Goal: Transaction & Acquisition: Obtain resource

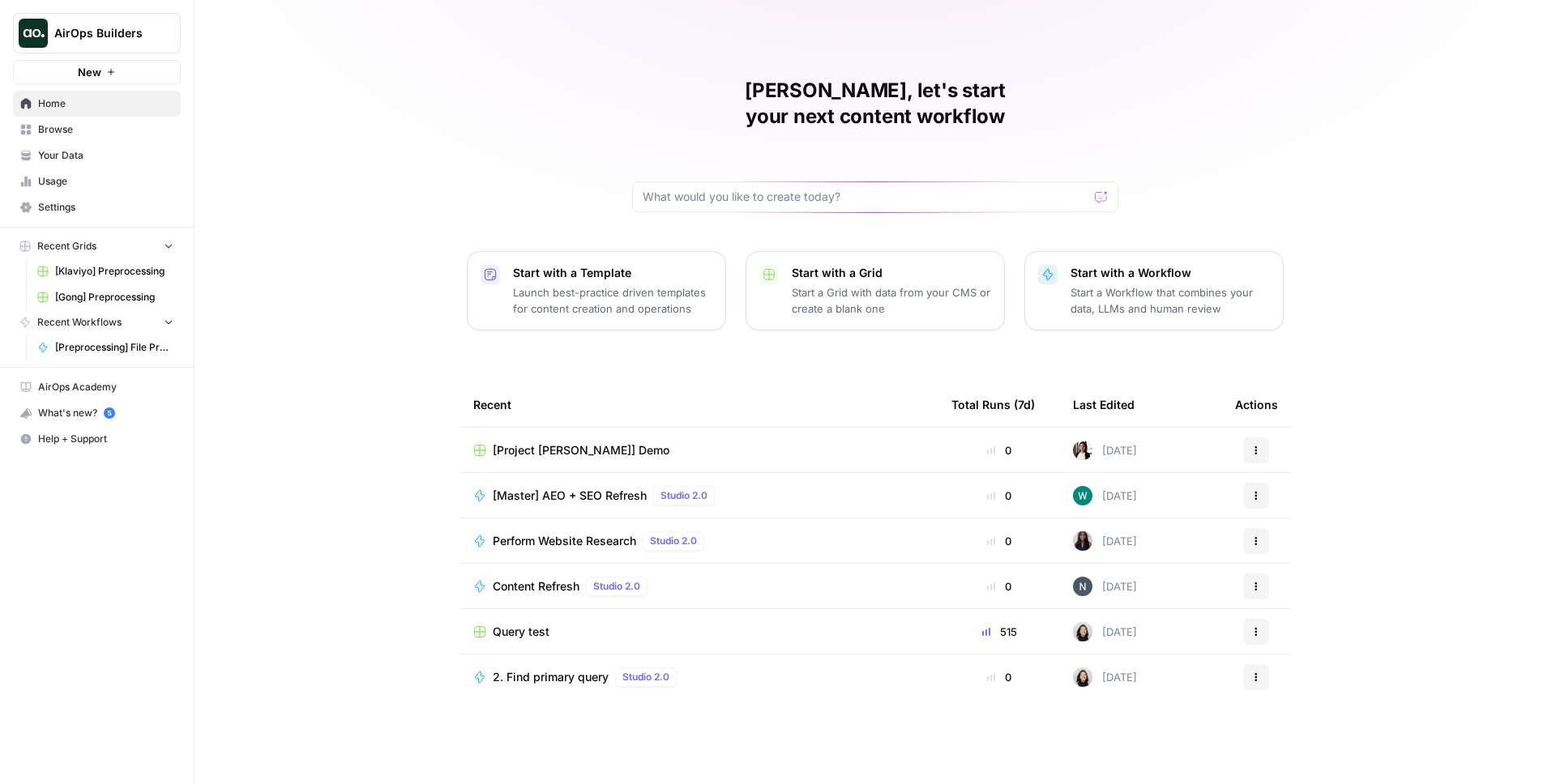
click at [91, 32] on span "AirOps Builders" at bounding box center [103, 33] width 98 height 16
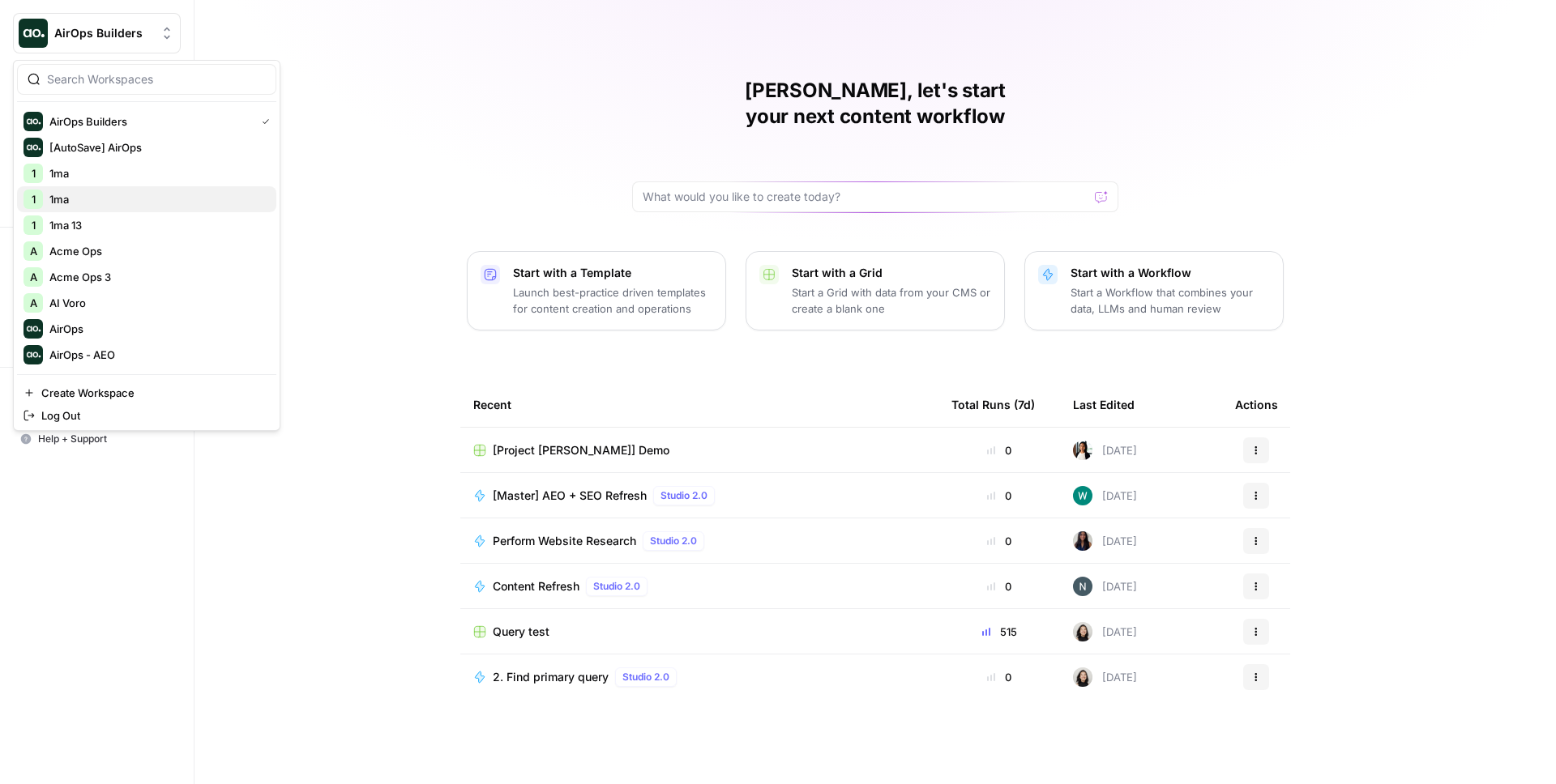
click at [82, 200] on span "1ma" at bounding box center [156, 199] width 214 height 16
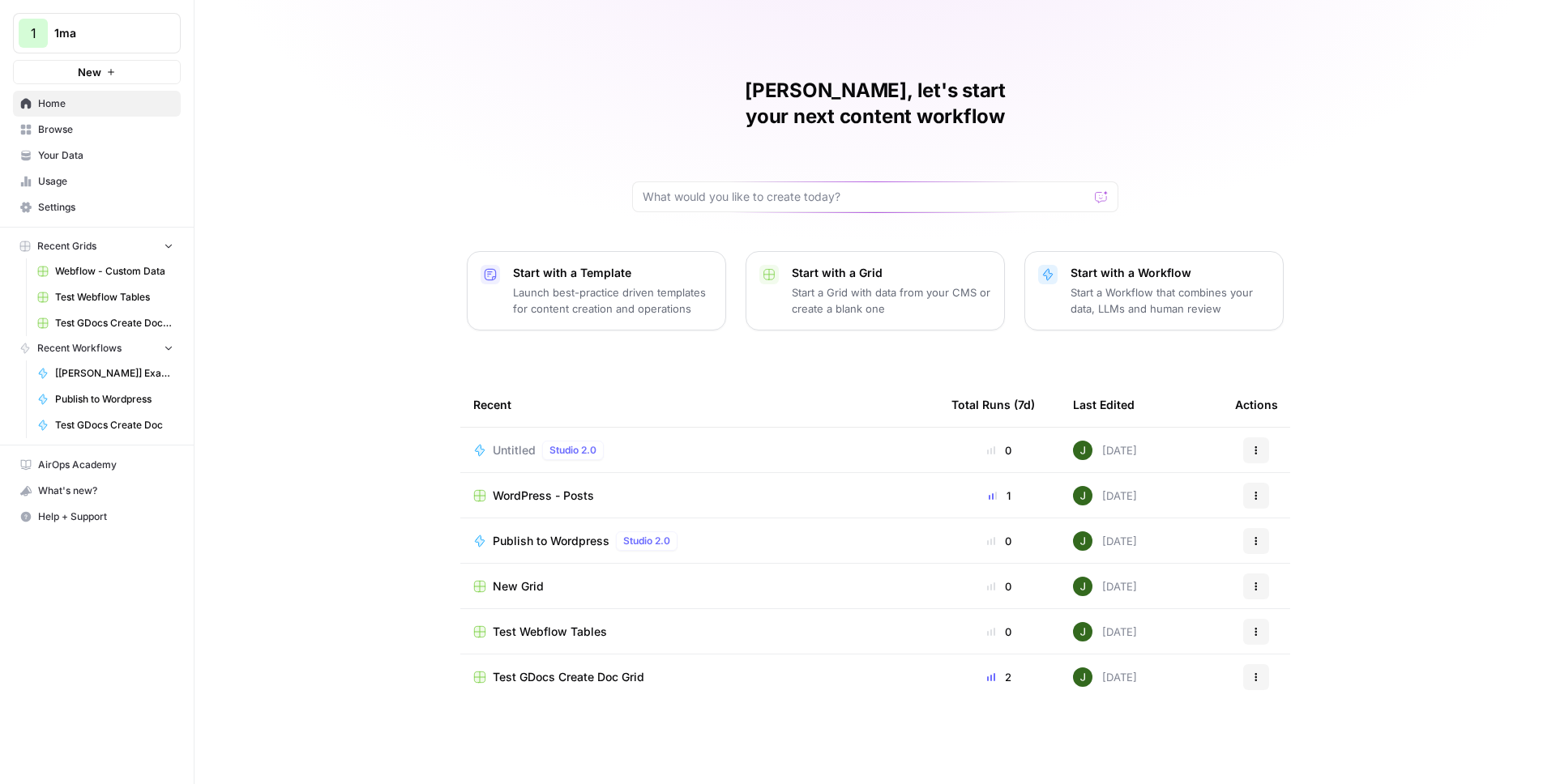
click at [92, 155] on span "Your Data" at bounding box center [106, 155] width 135 height 15
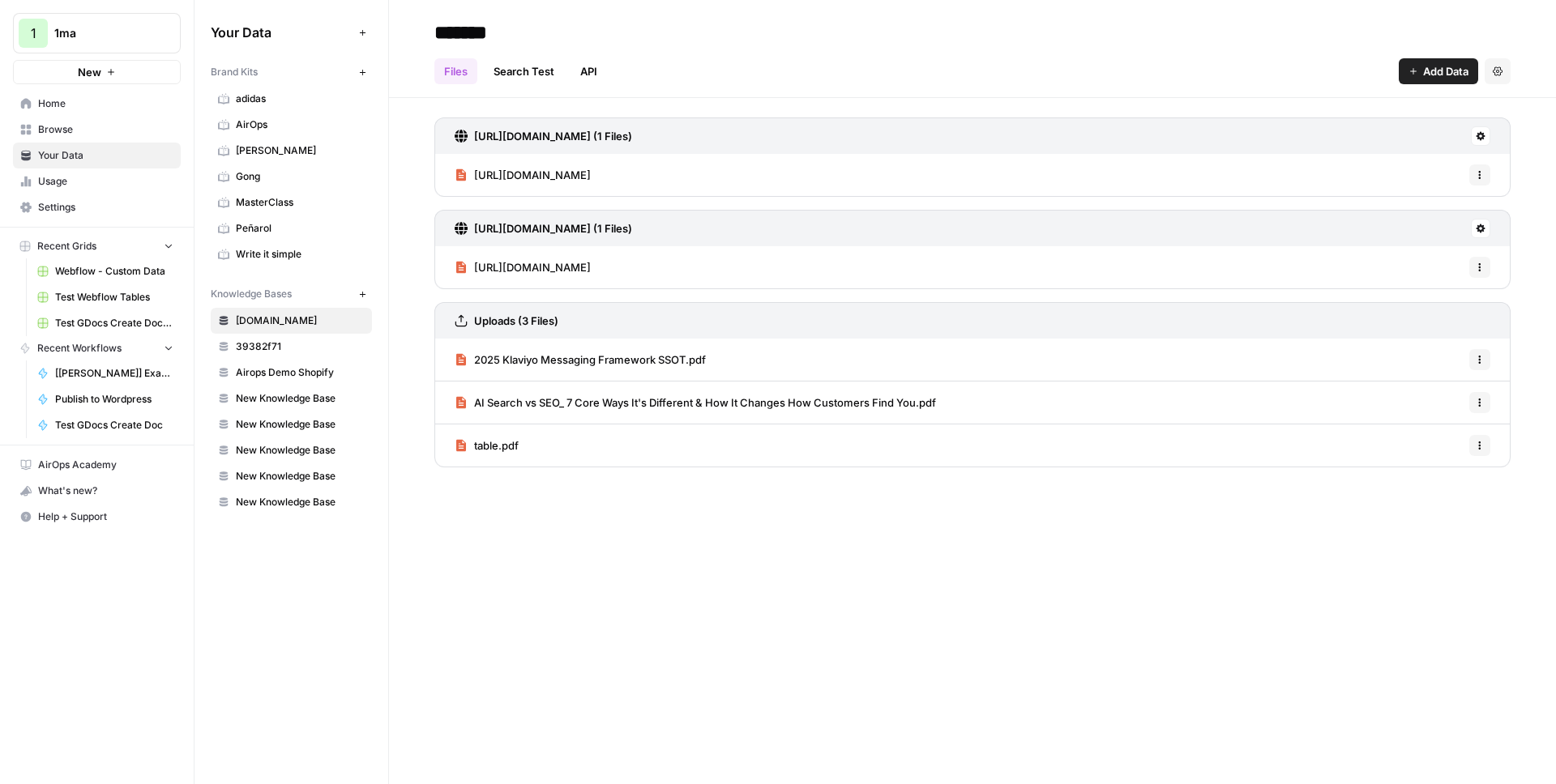
click at [1446, 68] on span "Add Data" at bounding box center [1445, 71] width 45 height 16
click at [1354, 191] on span "Import File from Google Drive" at bounding box center [1383, 190] width 147 height 16
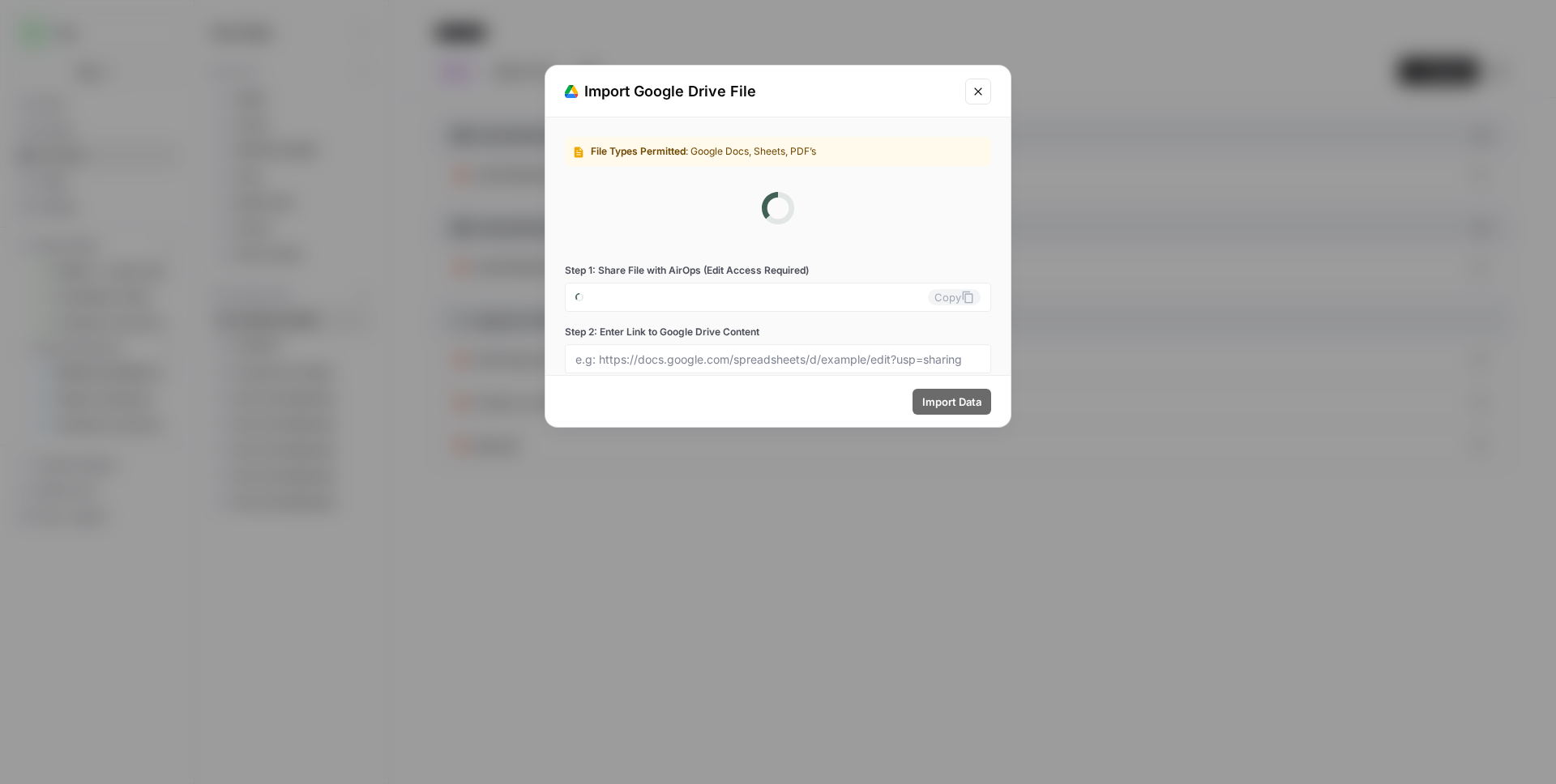
click at [705, 305] on div "File Types Permitted : Google Docs, Sheets, PDF’s Step 1: Share File with AirOp…" at bounding box center [778, 255] width 465 height 275
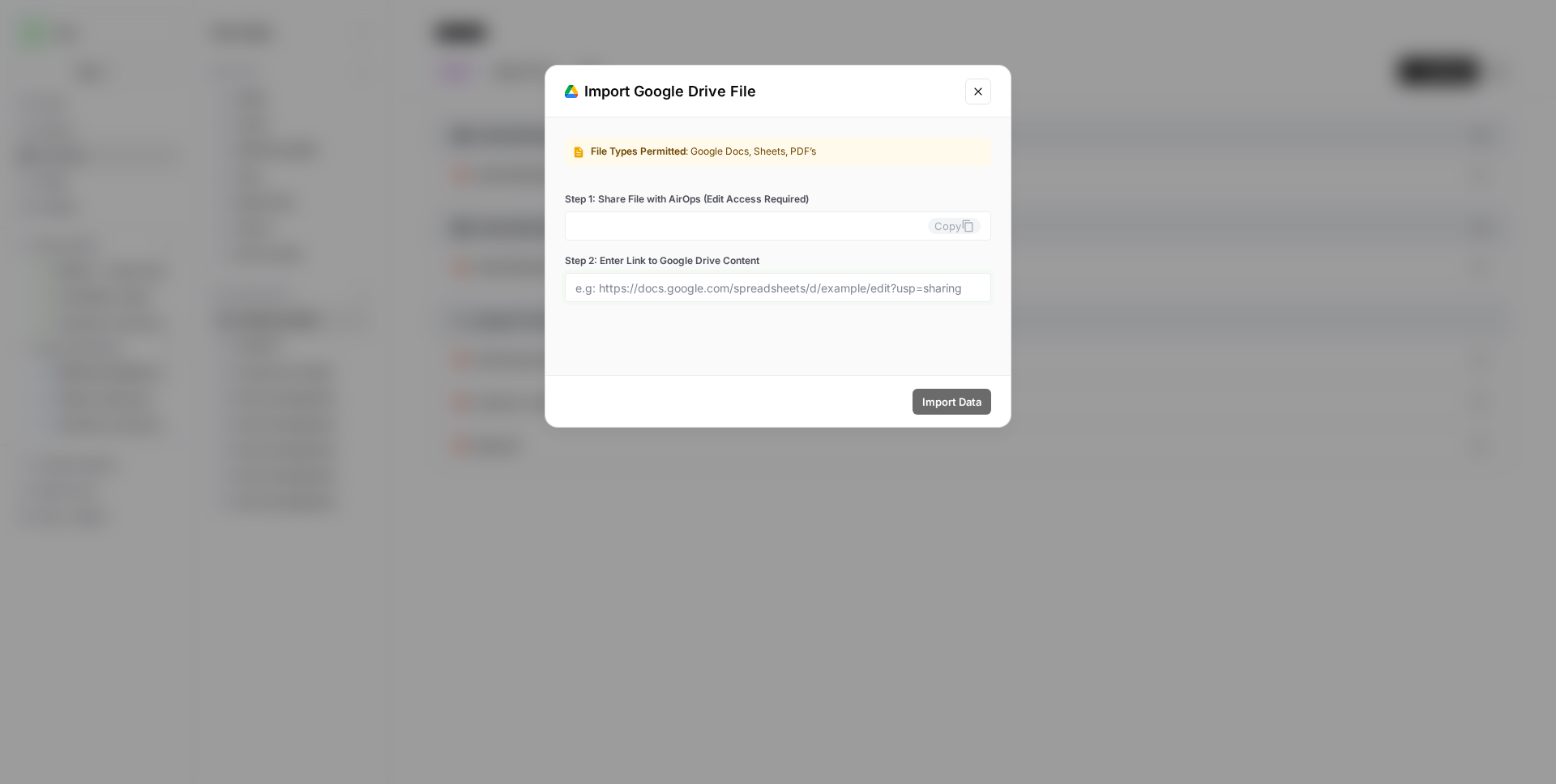
click at [695, 289] on input "Step 2: Enter Link to Google Drive Content" at bounding box center [778, 287] width 405 height 15
click at [686, 212] on div "Copy" at bounding box center [778, 226] width 426 height 30
click at [692, 227] on input "Step 1: Share File with AirOps (Edit Access Required)" at bounding box center [751, 225] width 353 height 15
click at [693, 192] on label "Step 1: Share File with AirOps (Edit Access Required)" at bounding box center [778, 198] width 426 height 15
click at [693, 218] on input "Step 1: Share File with AirOps (Edit Access Required)" at bounding box center [751, 225] width 353 height 15
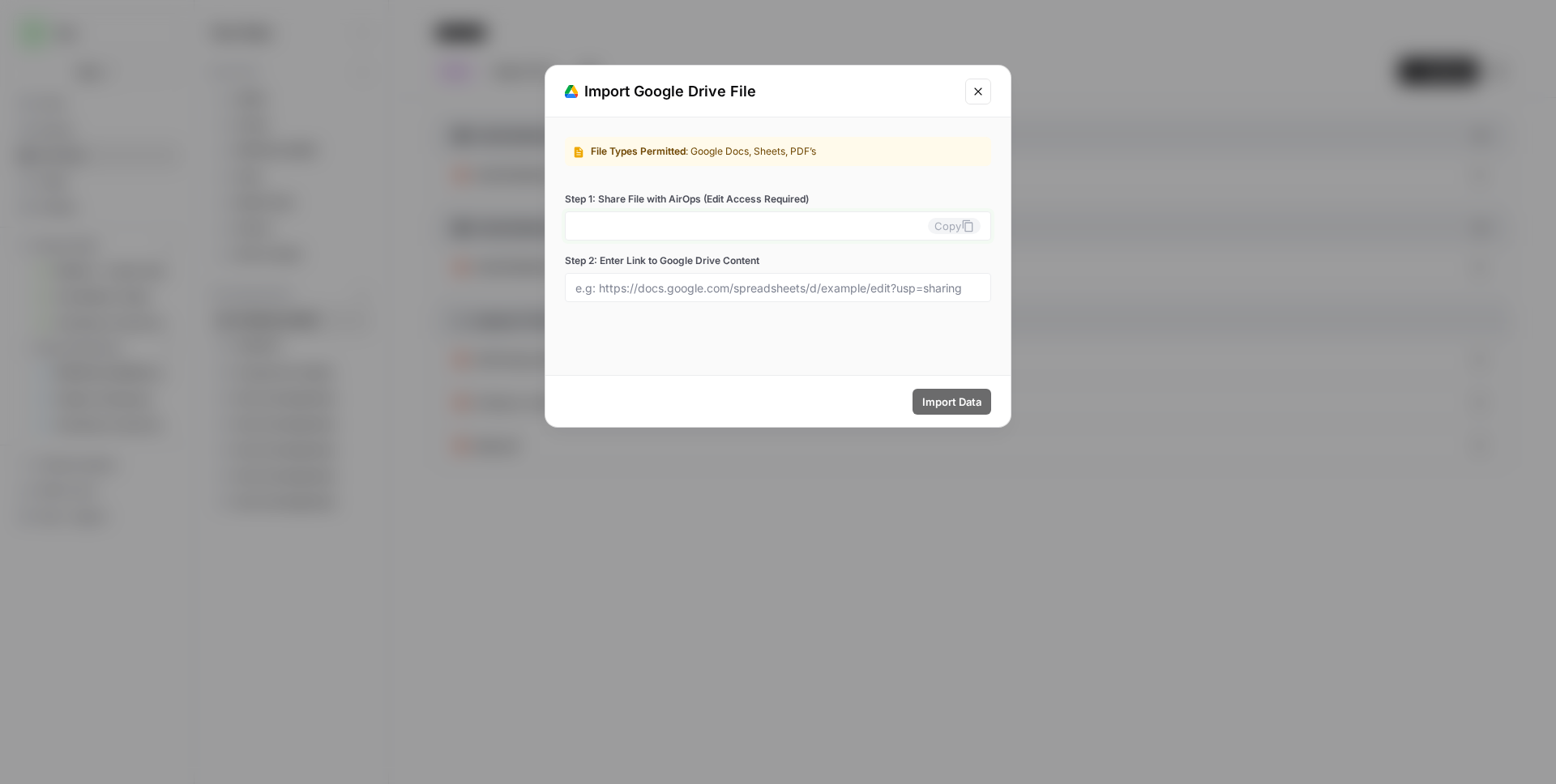
click at [684, 230] on input "Step 1: Share File with AirOps (Edit Access Required)" at bounding box center [751, 225] width 353 height 15
click at [681, 284] on input "Step 2: Enter Link to Google Drive Content" at bounding box center [778, 287] width 405 height 15
click at [674, 221] on input "Step 1: Share File with AirOps (Edit Access Required)" at bounding box center [751, 225] width 353 height 15
click at [678, 283] on input "Step 2: Enter Link to Google Drive Content" at bounding box center [778, 287] width 405 height 15
click at [656, 221] on input "Step 1: Share File with AirOps (Edit Access Required)" at bounding box center [751, 225] width 353 height 15
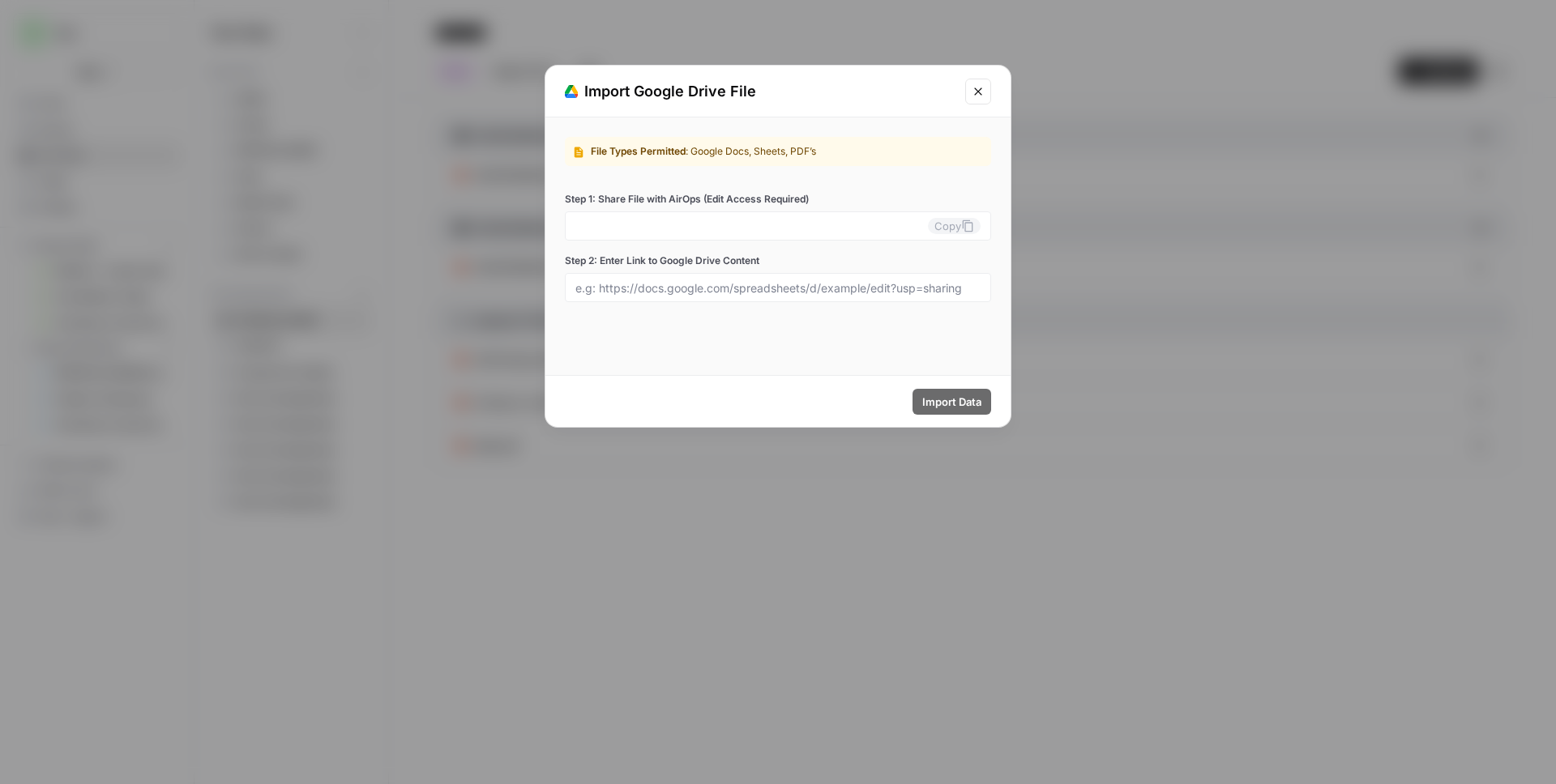
click at [667, 173] on div "File Types Permitted : Google Docs, Sheets, PDF’s Step 1: Share File with AirOp…" at bounding box center [778, 219] width 465 height 204
click at [673, 148] on span "File Types Permitted" at bounding box center [638, 151] width 95 height 12
click at [701, 220] on input "Step 1: Share File with AirOps (Edit Access Required)" at bounding box center [751, 225] width 353 height 15
click at [824, 152] on div "File Types Permitted : Google Docs, Sheets, PDF’s" at bounding box center [786, 151] width 392 height 15
